Goal: Information Seeking & Learning: Learn about a topic

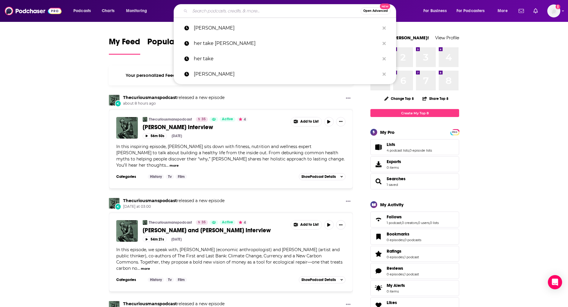
click at [267, 10] on input "Search podcasts, credits, & more..." at bounding box center [275, 10] width 171 height 9
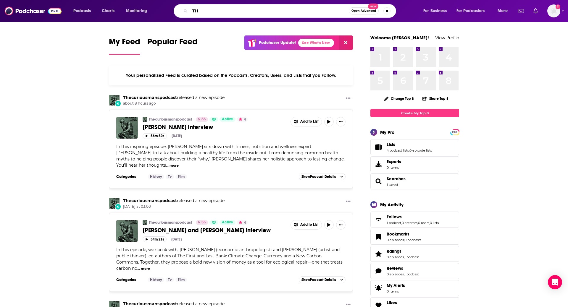
type input "T"
type input "NUMINOUS"
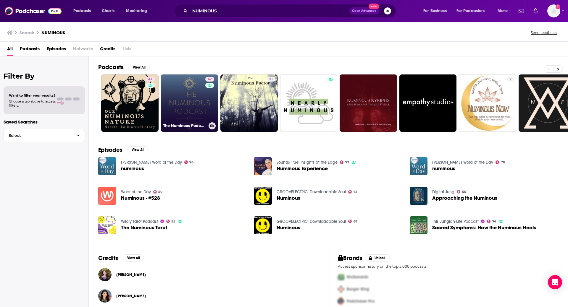
click at [187, 108] on link "47 The Numinous Podcast" at bounding box center [189, 103] width 57 height 57
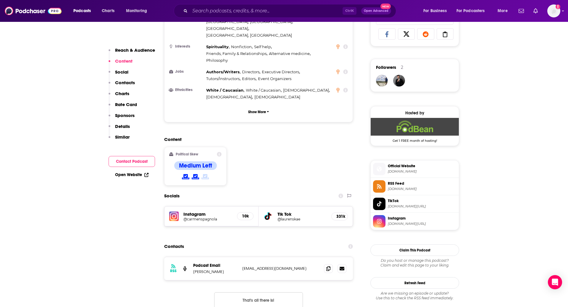
scroll to position [398, 0]
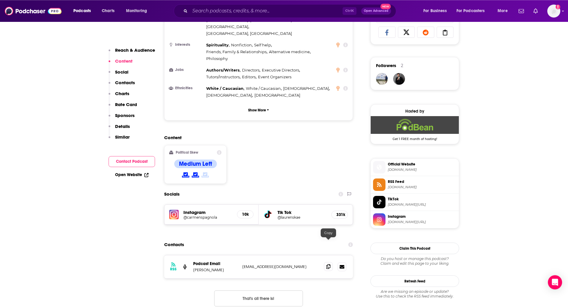
click at [327, 265] on icon at bounding box center [328, 267] width 4 height 5
click at [331, 262] on span at bounding box center [328, 266] width 9 height 9
click at [231, 10] on input "Search podcasts, credits, & more..." at bounding box center [266, 10] width 153 height 9
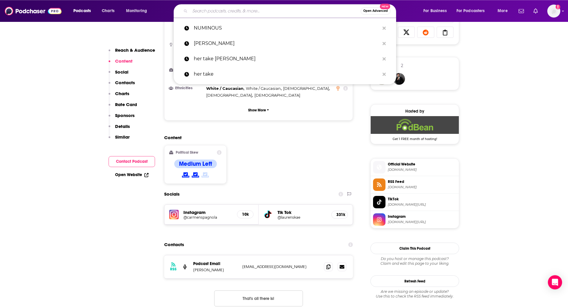
paste input "WITCHES & [DEMOGRAPHIC_DATA]"
type input "WITCHES & [DEMOGRAPHIC_DATA]"
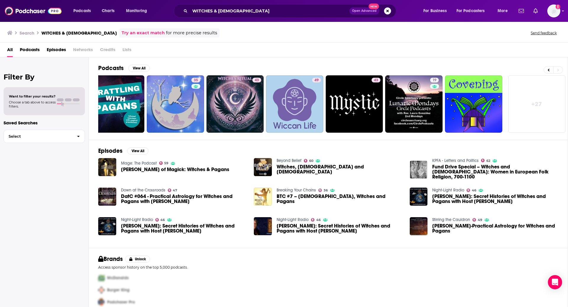
scroll to position [7, 0]
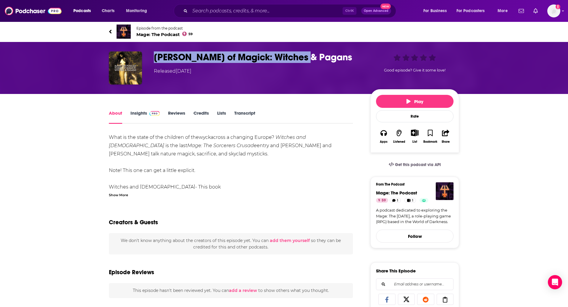
drag, startPoint x: 304, startPoint y: 58, endPoint x: 153, endPoint y: 58, distance: 150.9
click at [153, 58] on div "Tomes of Magick: Witches & Pagans Released Saturday, 22nd April 2023 Good episo…" at bounding box center [284, 67] width 350 height 33
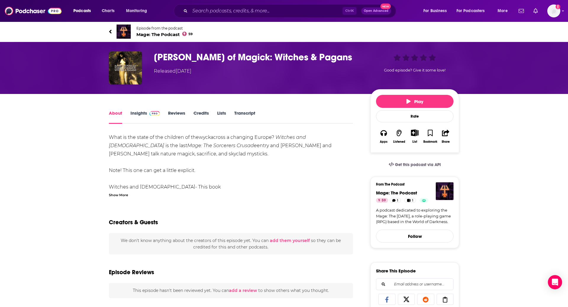
click at [206, 166] on div "What is the state of the children of the wyck across a changing Europe? ⁠ Witch…" at bounding box center [231, 170] width 244 height 75
click at [163, 35] on span "Mage: The Podcast 59" at bounding box center [164, 35] width 56 height 6
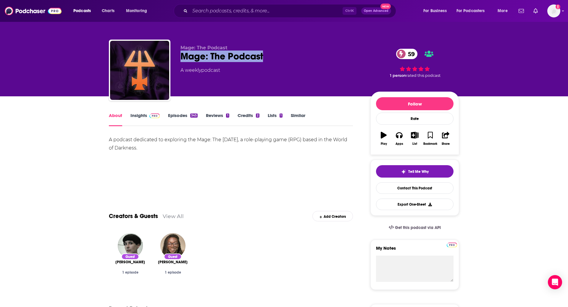
drag, startPoint x: 268, startPoint y: 57, endPoint x: 180, endPoint y: 59, distance: 87.6
click at [180, 59] on div "Mage: The Podcast Mage: The Podcast 59 A weekly podcast 59 1 person rated this …" at bounding box center [284, 72] width 350 height 64
copy h1 "Mage: The Podcast"
click at [144, 114] on link "Insights" at bounding box center [144, 120] width 29 height 14
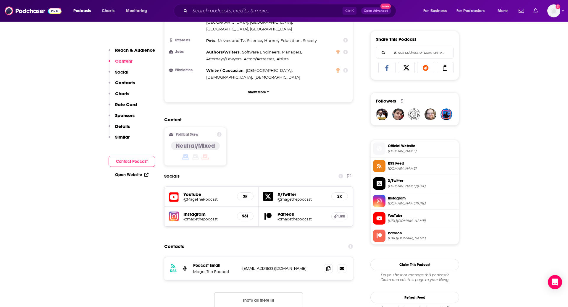
scroll to position [364, 0]
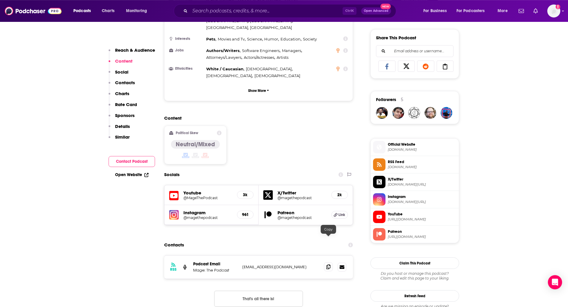
click at [329, 265] on icon at bounding box center [328, 267] width 4 height 5
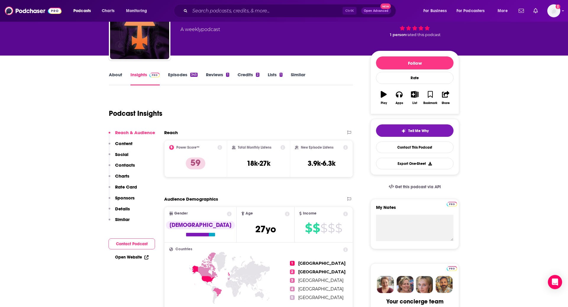
scroll to position [0, 0]
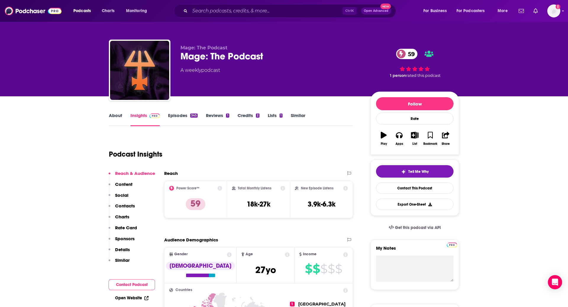
click at [115, 115] on link "About" at bounding box center [115, 120] width 13 height 14
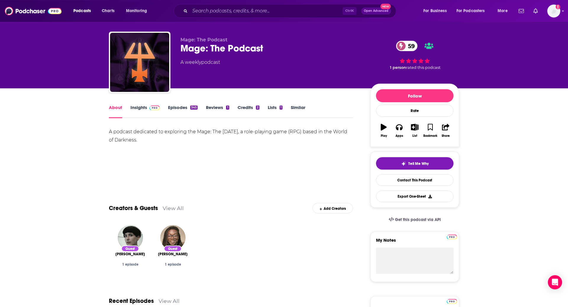
scroll to position [9, 0]
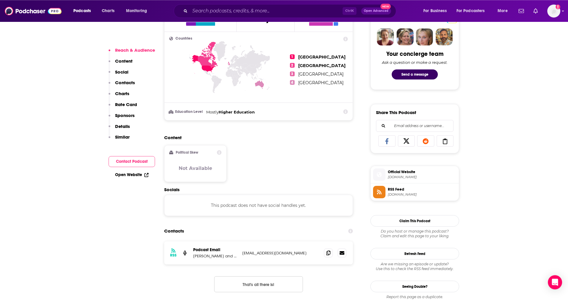
scroll to position [289, 0]
click at [328, 252] on icon at bounding box center [328, 252] width 4 height 5
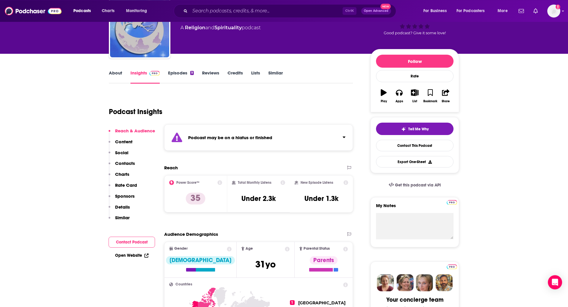
scroll to position [0, 0]
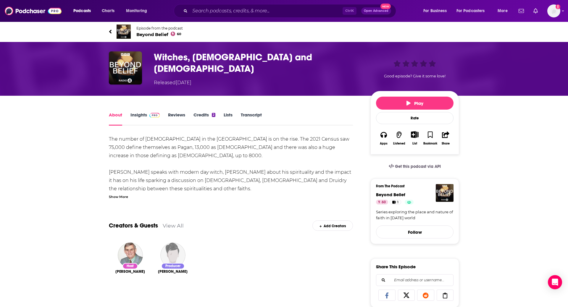
click at [140, 112] on link "Insights" at bounding box center [144, 119] width 29 height 14
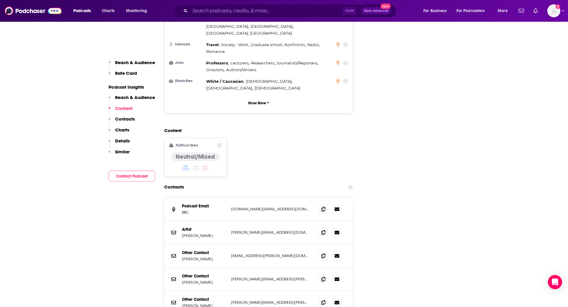
scroll to position [606, 0]
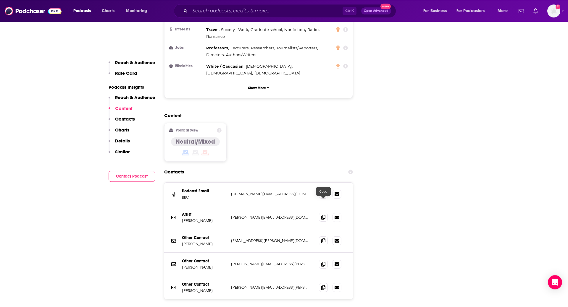
click at [324, 215] on icon at bounding box center [323, 217] width 4 height 5
click at [323, 239] on icon at bounding box center [323, 241] width 4 height 5
click at [223, 17] on div "Ctrl K Open Advanced New" at bounding box center [285, 11] width 223 height 14
click at [226, 13] on input "Search podcasts, credits, & more..." at bounding box center [266, 10] width 153 height 9
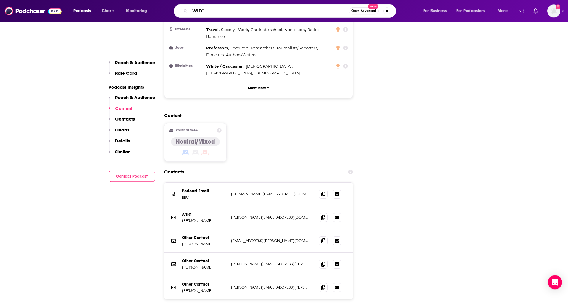
type input "WITCH"
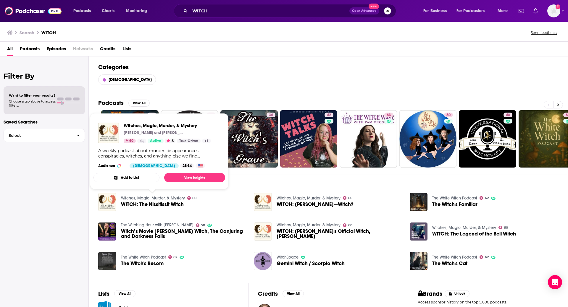
click at [144, 178] on button "Add to List" at bounding box center [127, 177] width 66 height 9
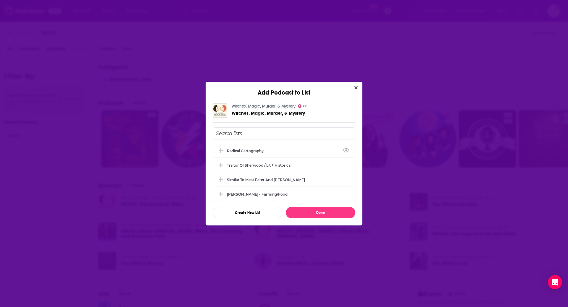
click at [266, 133] on input "Add Podcast To List" at bounding box center [284, 134] width 143 height 12
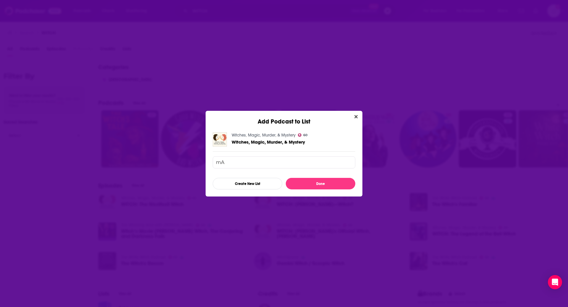
type input "m"
type input "MAGIC MAKER"
click at [306, 188] on button "Done" at bounding box center [321, 184] width 70 height 12
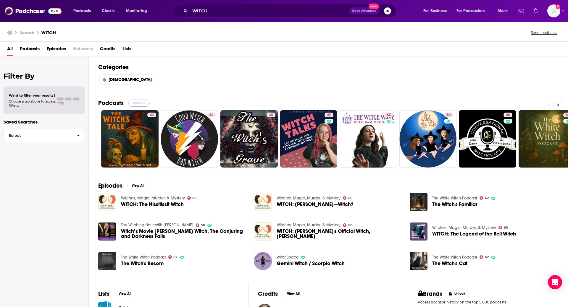
click at [139, 102] on button "View All" at bounding box center [138, 103] width 21 height 7
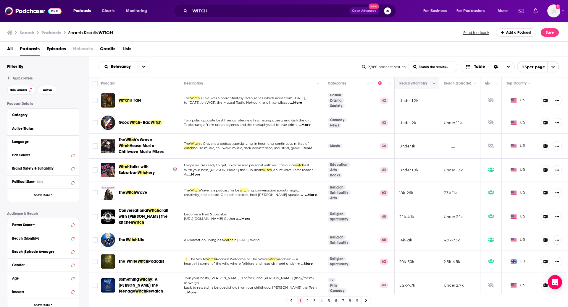
click at [413, 81] on icon "Move" at bounding box center [416, 83] width 7 height 7
click at [436, 84] on button "Column Actions" at bounding box center [434, 83] width 7 height 7
click at [422, 44] on div at bounding box center [284, 153] width 568 height 307
click at [141, 68] on button "open menu" at bounding box center [144, 67] width 12 height 11
click at [213, 60] on div "Relevancy Relevancy By Rating Trending New Power Score List Search Input Search…" at bounding box center [328, 67] width 479 height 21
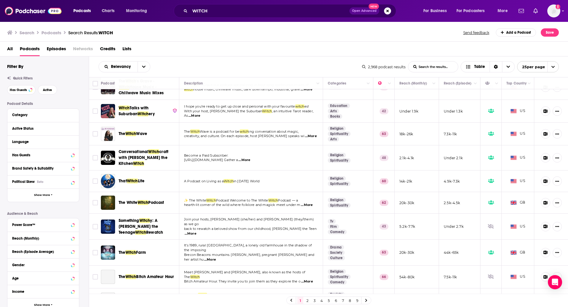
scroll to position [65, 0]
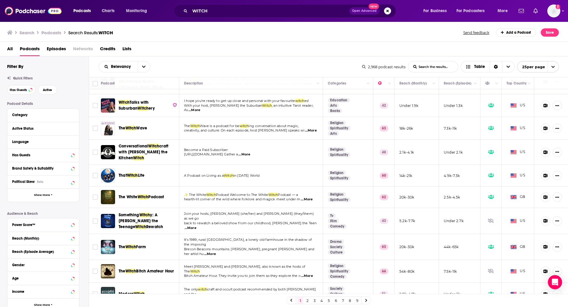
click at [186, 43] on div "All Podcasts Episodes Networks Credits Lists" at bounding box center [284, 49] width 568 height 15
click at [96, 195] on input "Toggle select row" at bounding box center [95, 197] width 5 height 5
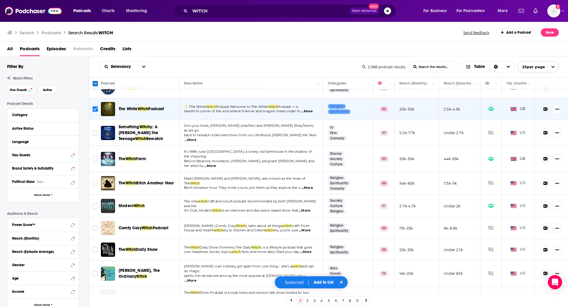
scroll to position [165, 0]
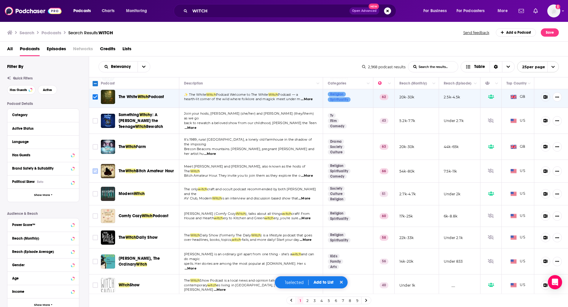
click at [97, 169] on span "Toggle select row" at bounding box center [95, 171] width 5 height 5
click at [96, 168] on icon "Toggle select row" at bounding box center [95, 171] width 7 height 7
click at [94, 169] on input "Toggle select row" at bounding box center [95, 171] width 5 height 5
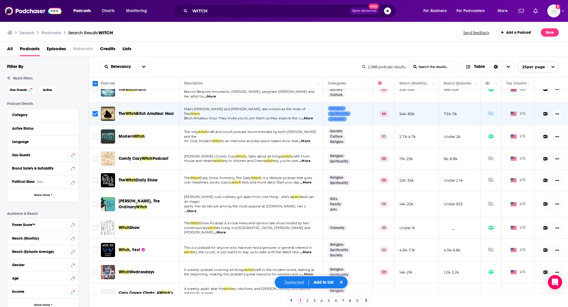
scroll to position [223, 0]
click at [94, 156] on input "Toggle select row" at bounding box center [95, 158] width 5 height 5
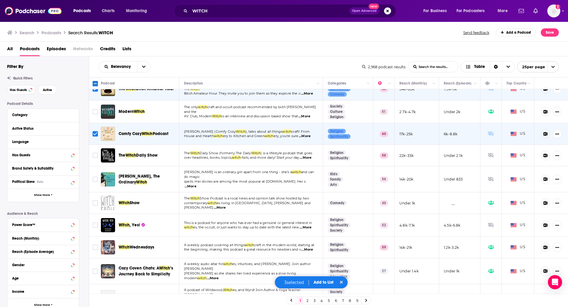
scroll to position [247, 0]
click at [96, 153] on input "Toggle select row" at bounding box center [95, 155] width 5 height 5
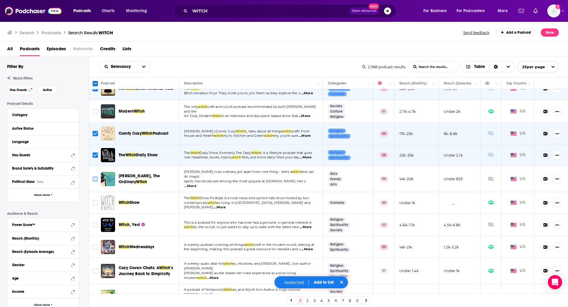
click at [93, 177] on input "Toggle select row" at bounding box center [95, 179] width 5 height 5
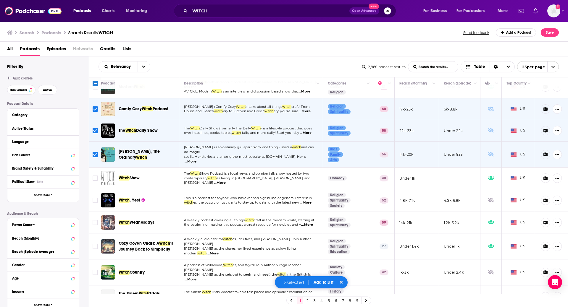
scroll to position [272, 0]
click at [95, 198] on input "Toggle select row" at bounding box center [95, 200] width 5 height 5
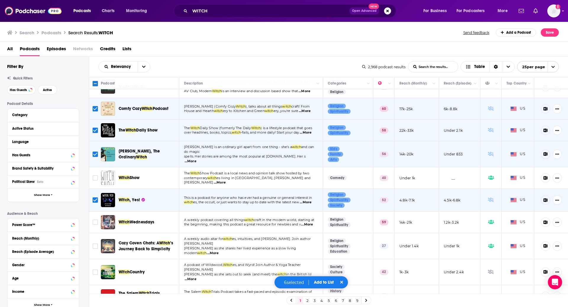
scroll to position [354, 0]
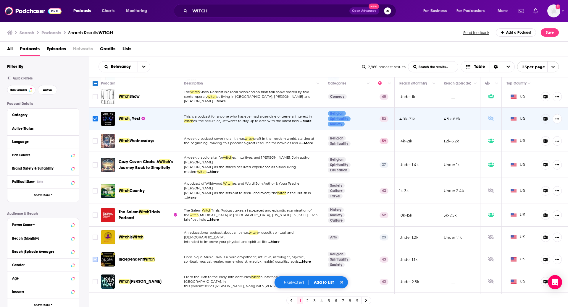
click at [93, 257] on input "Toggle select row" at bounding box center [95, 259] width 5 height 5
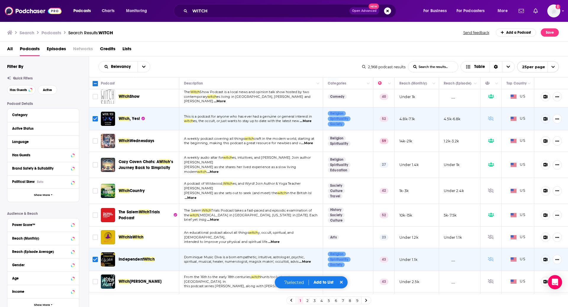
click at [325, 285] on button "Add to List" at bounding box center [323, 282] width 29 height 5
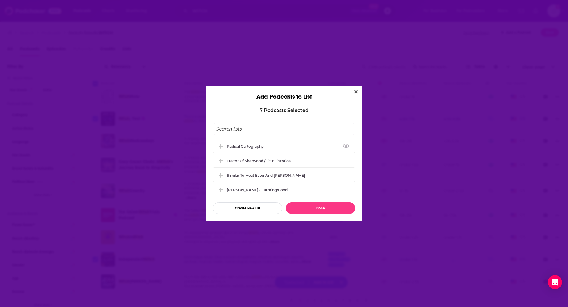
click at [259, 129] on input "Add Podcast To List" at bounding box center [284, 129] width 143 height 12
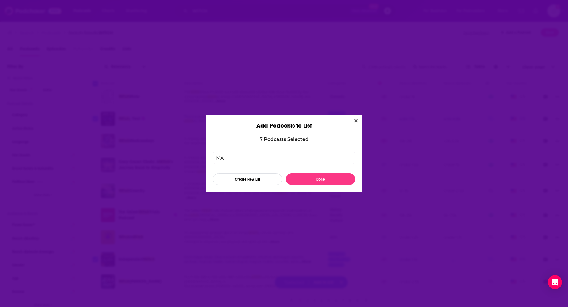
type input "M"
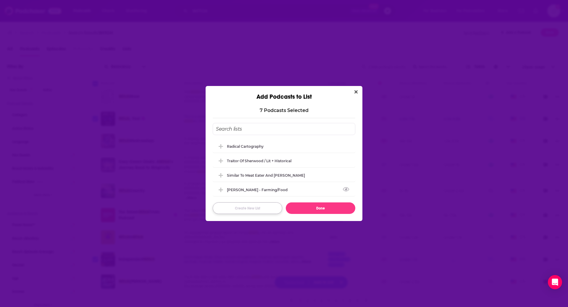
click at [244, 208] on button "Create New List" at bounding box center [248, 209] width 70 height 12
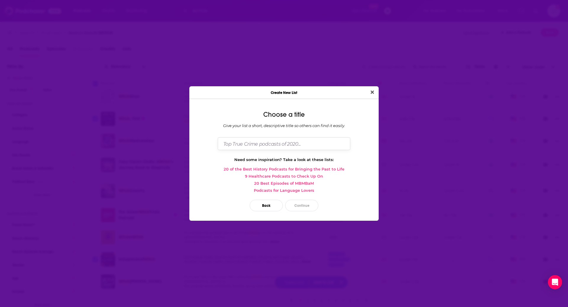
click at [271, 144] on input "Dialog" at bounding box center [284, 144] width 133 height 13
type input "m"
type input "MAGIC MAKER"
click at [308, 207] on button "Continue" at bounding box center [301, 206] width 33 height 12
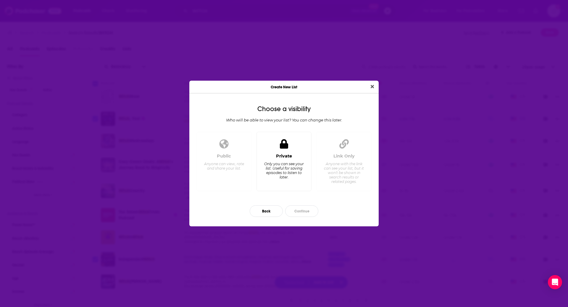
click at [298, 147] on div "Private Only you can see your list. Useful for saving episodes to listen to lat…" at bounding box center [284, 161] width 55 height 59
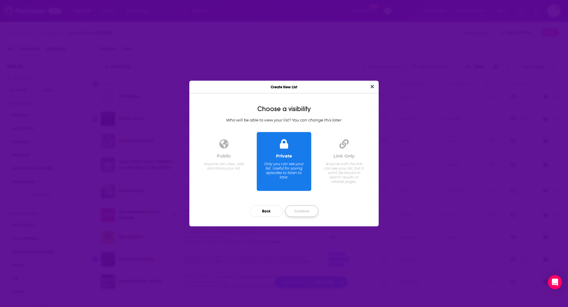
click at [299, 215] on button "Continue" at bounding box center [301, 212] width 33 height 12
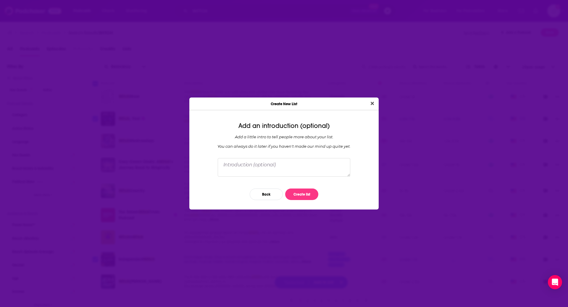
click at [307, 188] on div "Back Create list" at bounding box center [284, 194] width 180 height 21
click at [305, 194] on button "Create list" at bounding box center [301, 195] width 33 height 12
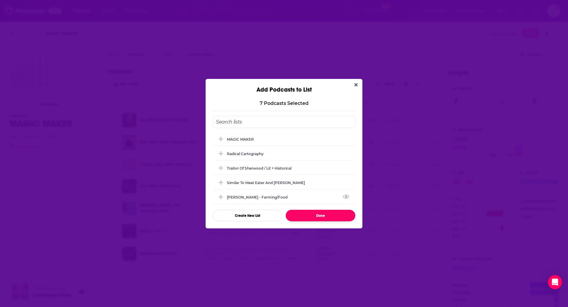
click at [310, 215] on button "Done" at bounding box center [321, 216] width 70 height 12
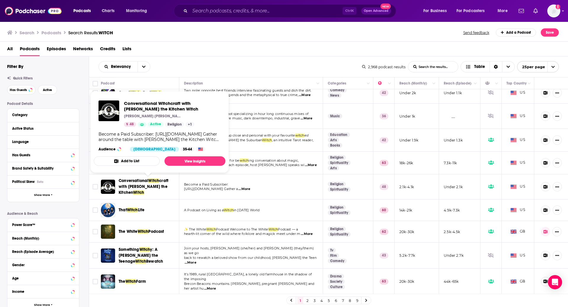
scroll to position [62, 0]
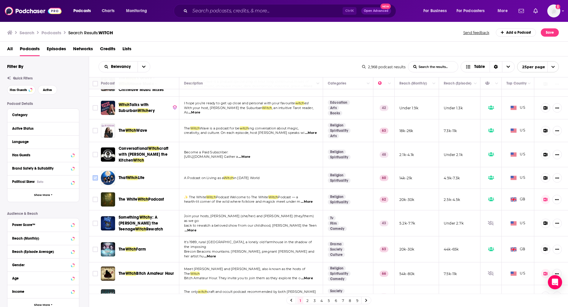
click at [95, 175] on input "Toggle select row" at bounding box center [95, 177] width 5 height 5
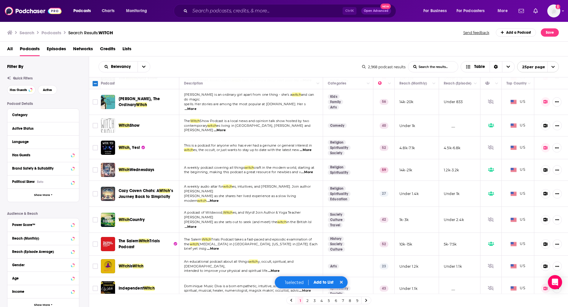
scroll to position [354, 0]
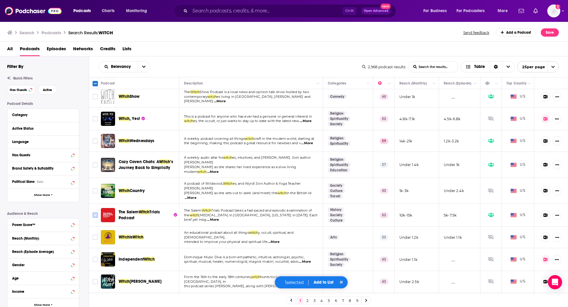
click at [95, 213] on input "Toggle select row" at bounding box center [95, 215] width 5 height 5
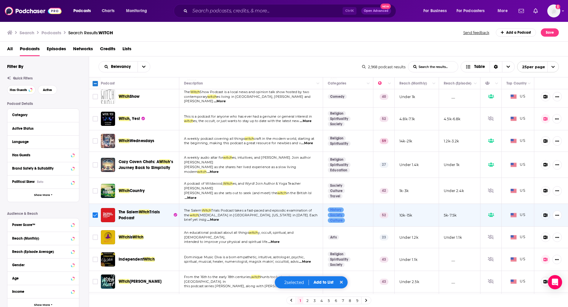
click at [94, 213] on input "Toggle select row" at bounding box center [95, 215] width 5 height 5
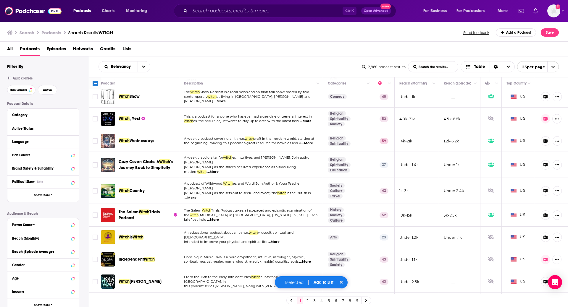
click at [327, 284] on button "Add to List" at bounding box center [323, 282] width 29 height 5
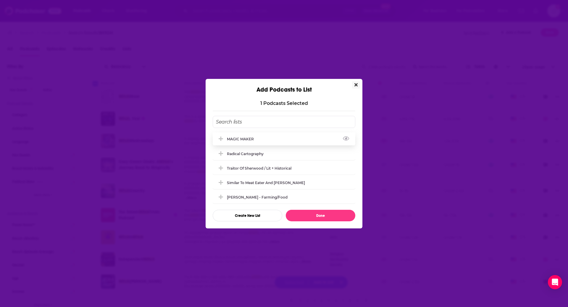
click at [243, 140] on div "MAGIC MAKER" at bounding box center [242, 139] width 30 height 4
click at [325, 217] on button "Done" at bounding box center [321, 216] width 70 height 12
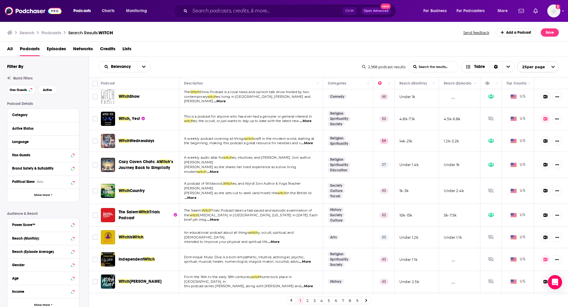
click at [306, 301] on link "2" at bounding box center [307, 300] width 6 height 7
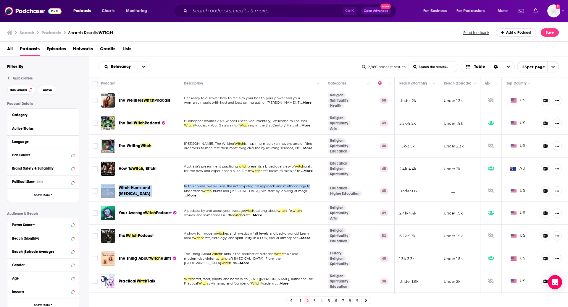
drag, startPoint x: 273, startPoint y: 173, endPoint x: 307, endPoint y: 197, distance: 42.4
click at [307, 181] on td "Australia's preeminent practicing witch presents a broad overview of [DEMOGRAPH…" at bounding box center [251, 169] width 144 height 23
click at [553, 10] on img "Logged in as jfalkner" at bounding box center [553, 10] width 13 height 13
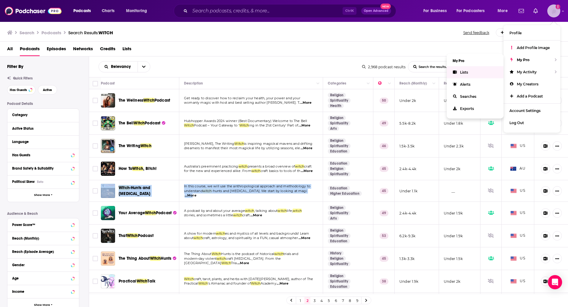
click at [473, 70] on link "Lists" at bounding box center [475, 72] width 57 height 12
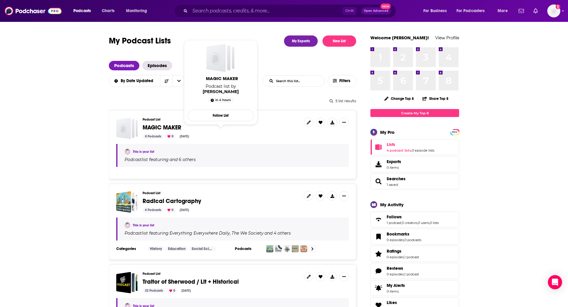
click at [151, 126] on span "MAGIC MAKER" at bounding box center [162, 127] width 39 height 7
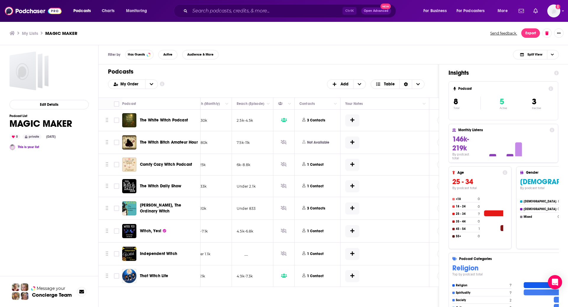
scroll to position [0, 219]
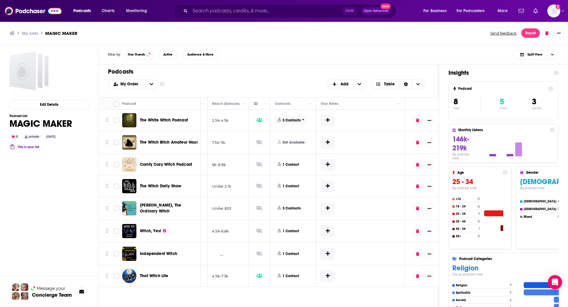
click at [281, 119] on icon at bounding box center [279, 120] width 3 height 4
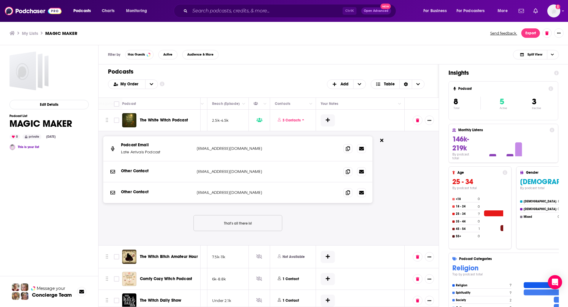
click at [274, 194] on p "[EMAIL_ADDRESS][DOMAIN_NAME]" at bounding box center [236, 193] width 78 height 6
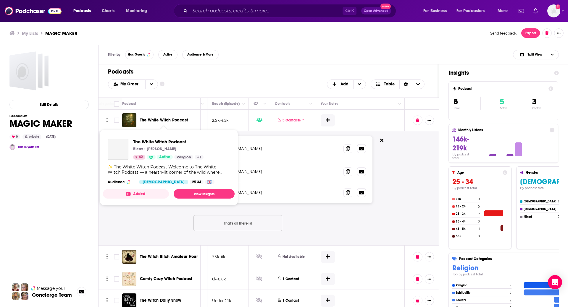
click at [170, 118] on span "The White Witch Podcast" at bounding box center [164, 120] width 48 height 5
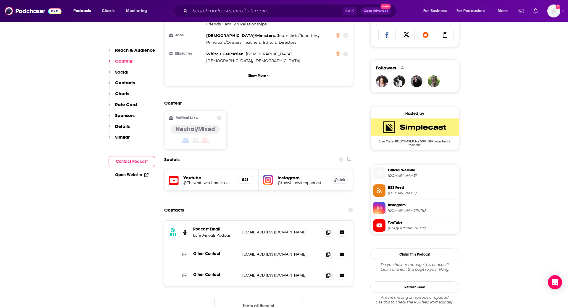
scroll to position [396, 0]
click at [328, 252] on icon at bounding box center [328, 254] width 4 height 5
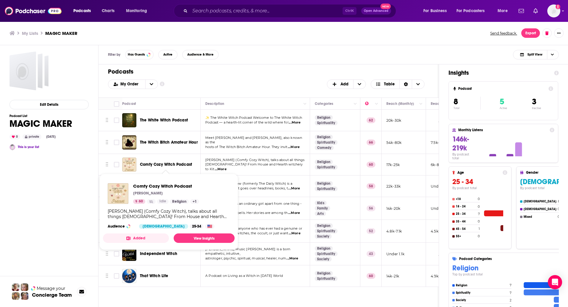
click at [166, 166] on span "Comfy Cozy Witch Podcast" at bounding box center [166, 164] width 52 height 5
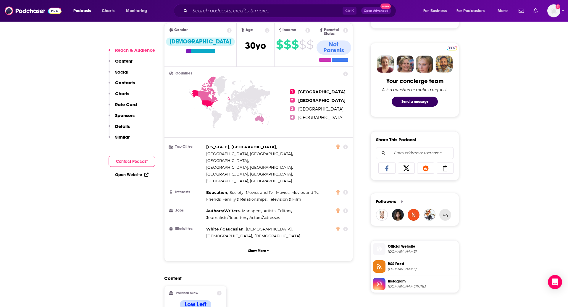
scroll to position [379, 0]
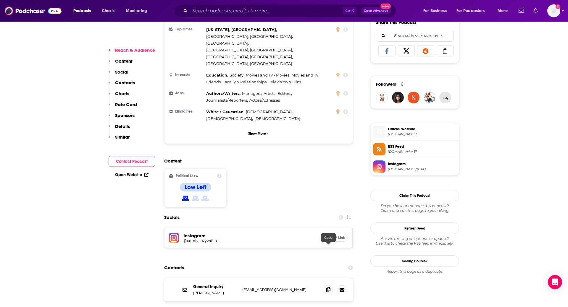
click at [330, 288] on icon at bounding box center [328, 290] width 4 height 5
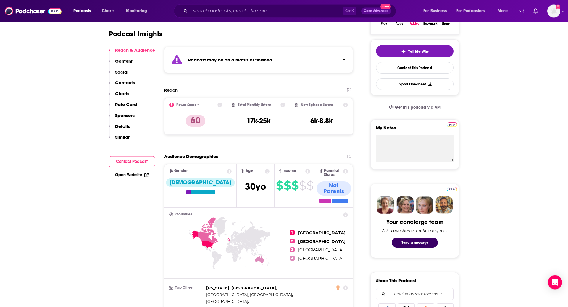
scroll to position [0, 0]
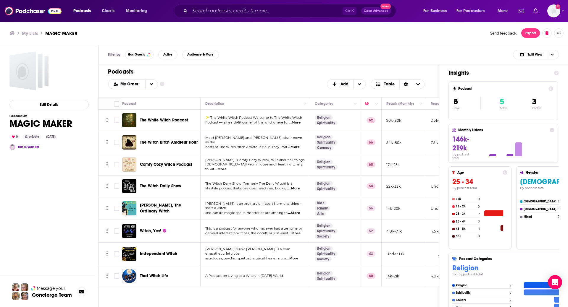
click at [234, 142] on span "Meet [PERSON_NAME] and [PERSON_NAME], also known as the" at bounding box center [253, 140] width 97 height 9
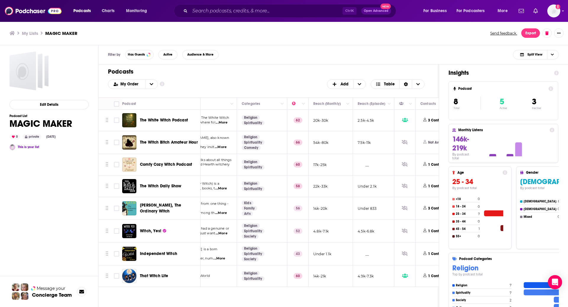
scroll to position [0, 138]
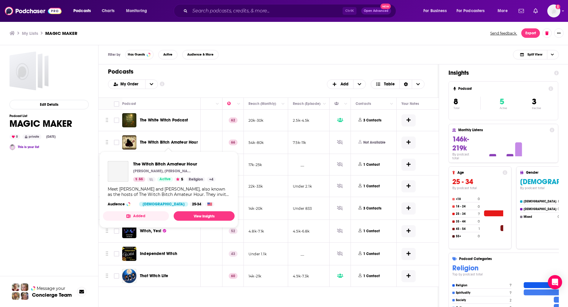
click at [162, 141] on span "The Witch Bitch Amateur Hour" at bounding box center [169, 142] width 58 height 5
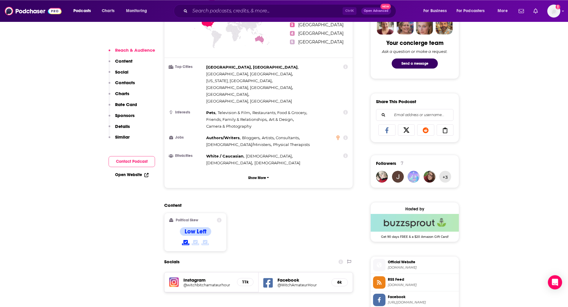
scroll to position [366, 0]
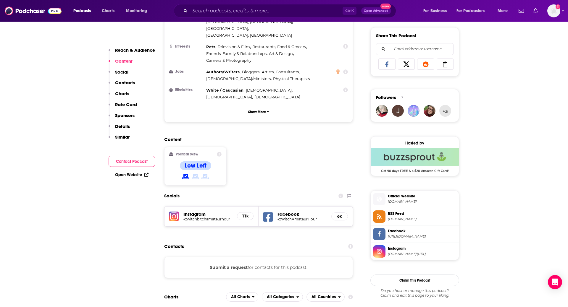
click at [212, 212] on h5 "Instagram" at bounding box center [207, 215] width 49 height 6
click at [200, 212] on h5 "Instagram" at bounding box center [207, 215] width 49 height 6
click at [199, 217] on h5 "@witchbitchamateurhour" at bounding box center [207, 219] width 49 height 4
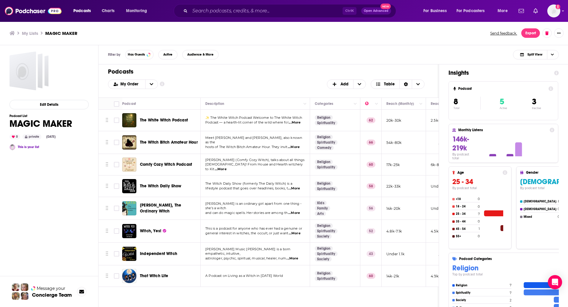
click at [298, 189] on span "...More" at bounding box center [294, 188] width 12 height 5
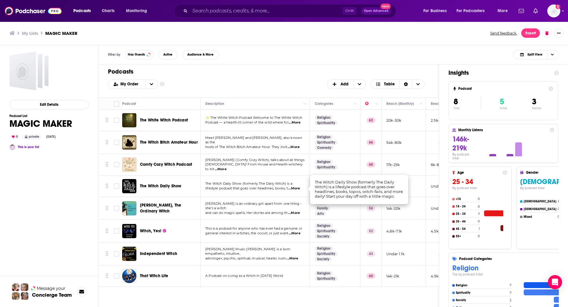
click at [298, 189] on span "...More" at bounding box center [294, 188] width 12 height 5
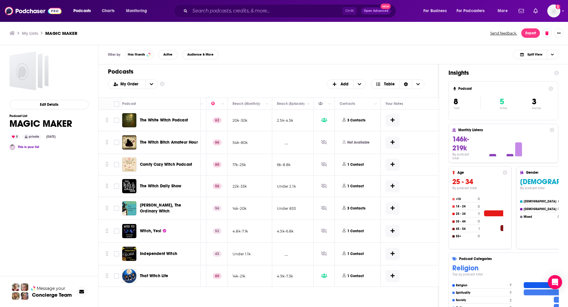
scroll to position [0, 184]
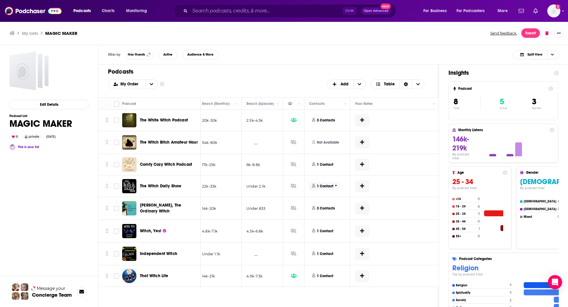
click at [328, 188] on p "1 Contact" at bounding box center [325, 186] width 17 height 5
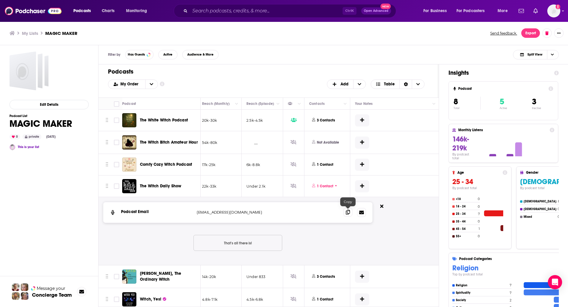
click at [345, 215] on span at bounding box center [348, 212] width 9 height 9
click at [262, 211] on p "[EMAIL_ADDRESS][DOMAIN_NAME]" at bounding box center [236, 213] width 78 height 6
click at [346, 211] on span at bounding box center [348, 212] width 9 height 9
click at [347, 213] on icon at bounding box center [348, 212] width 4 height 5
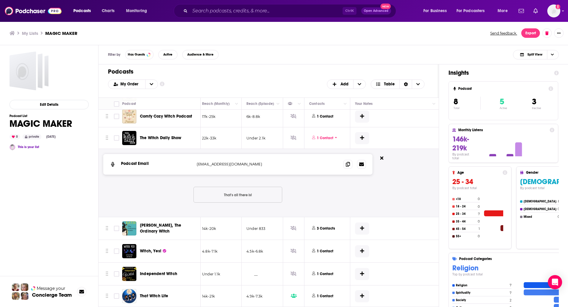
click at [176, 229] on span "[PERSON_NAME], The Ordinary Witch" at bounding box center [160, 228] width 41 height 11
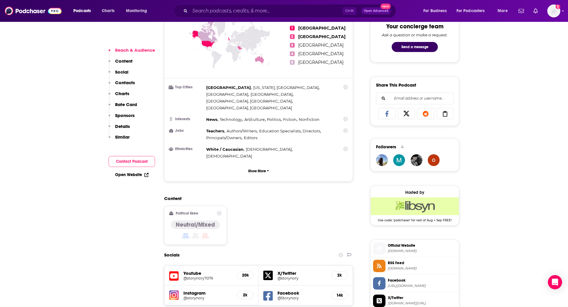
scroll to position [442, 0]
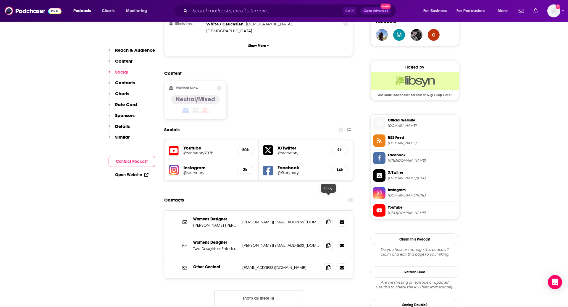
click at [328, 220] on icon at bounding box center [328, 222] width 4 height 5
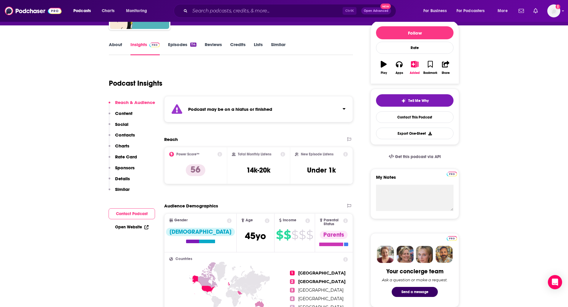
scroll to position [0, 0]
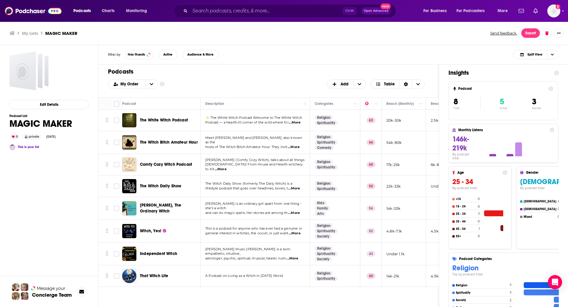
click at [152, 233] on span "Witch, Yes!" at bounding box center [150, 231] width 21 height 5
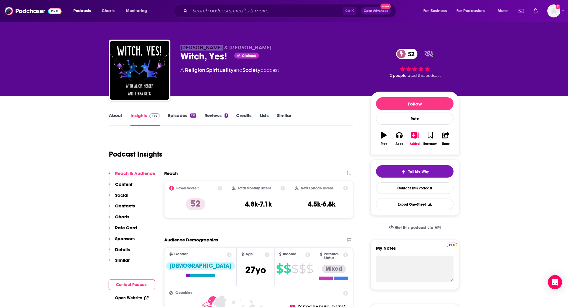
drag, startPoint x: 212, startPoint y: 48, endPoint x: 180, endPoint y: 47, distance: 32.3
click at [180, 47] on div "[PERSON_NAME] & [PERSON_NAME] Witch, Yes! Claimed 52 A Religion , Spirituality …" at bounding box center [284, 72] width 350 height 64
copy span "[PERSON_NAME]"
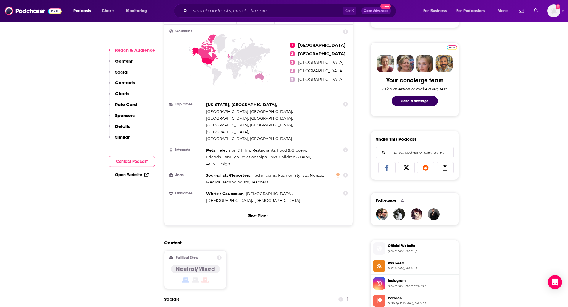
scroll to position [317, 0]
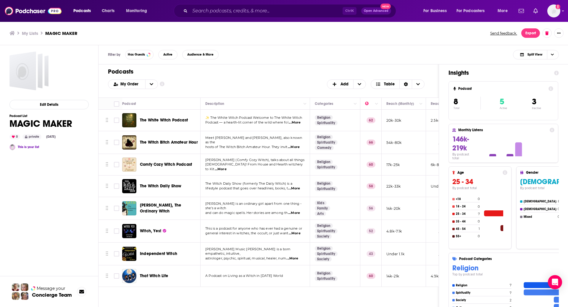
click at [161, 255] on span "Independent Witch" at bounding box center [158, 254] width 37 height 5
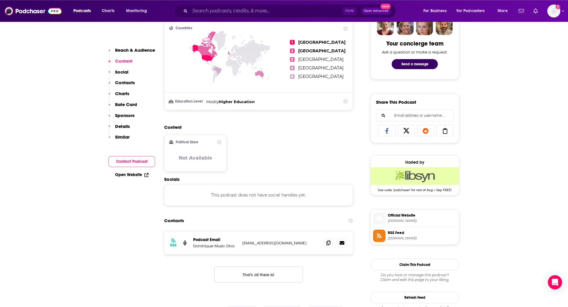
scroll to position [379, 0]
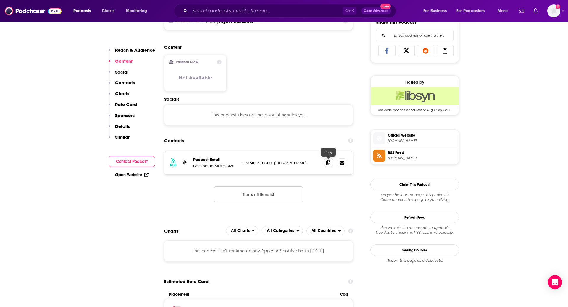
click at [329, 163] on icon at bounding box center [328, 162] width 4 height 5
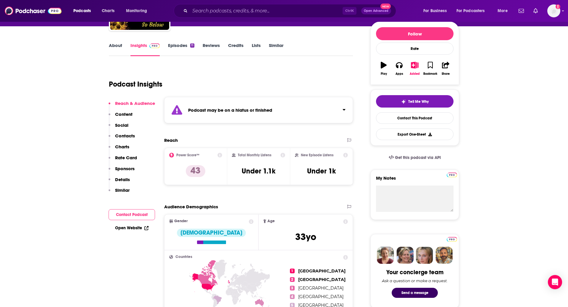
scroll to position [0, 0]
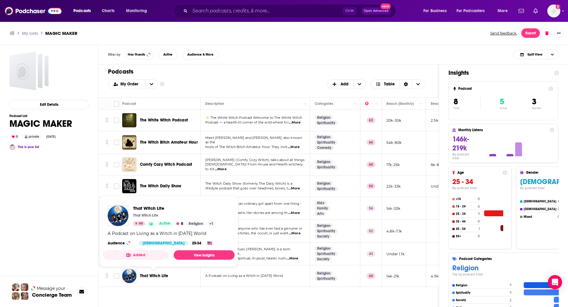
click at [152, 276] on span "That Witch Life" at bounding box center [154, 276] width 28 height 5
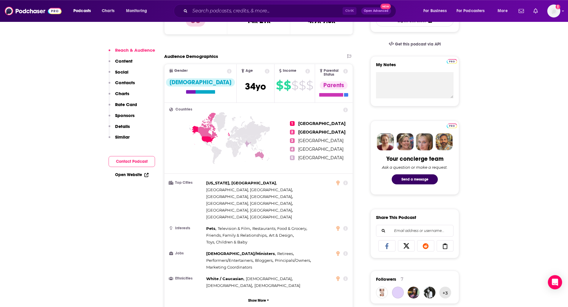
scroll to position [345, 0]
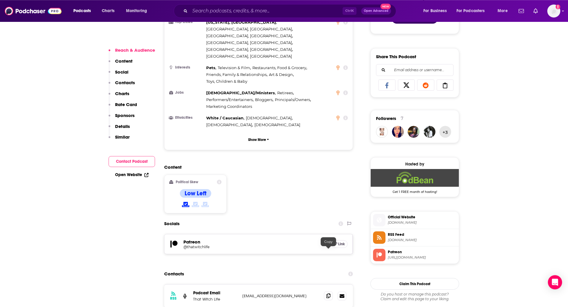
click at [330, 294] on icon at bounding box center [328, 296] width 4 height 5
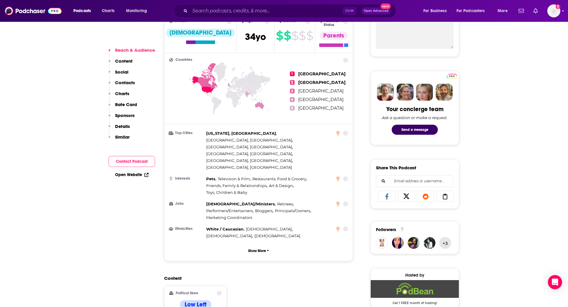
scroll to position [0, 0]
